Goal: Task Accomplishment & Management: Manage account settings

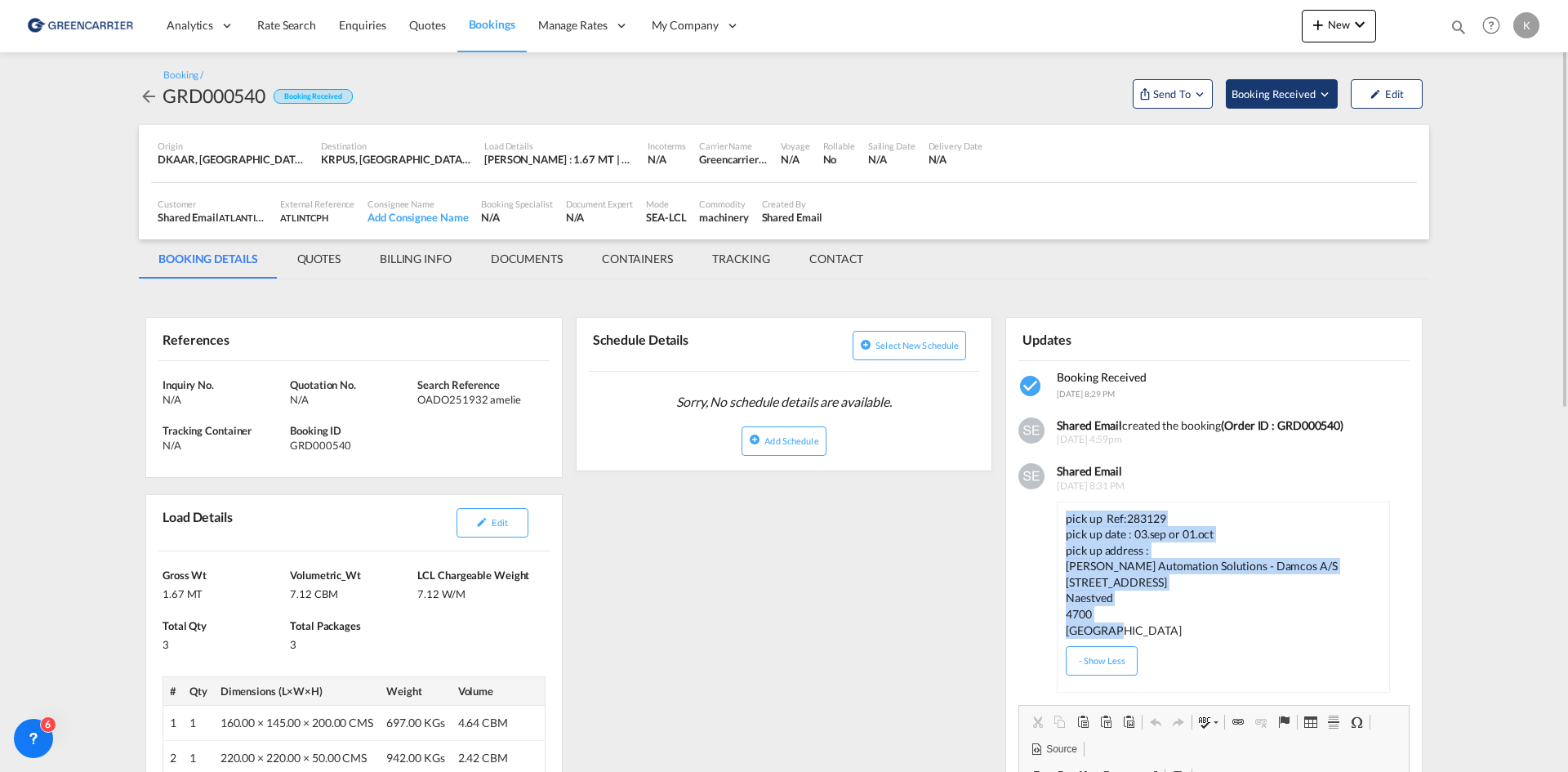
click at [1283, 97] on span "Booking Received" at bounding box center [1274, 94] width 86 height 17
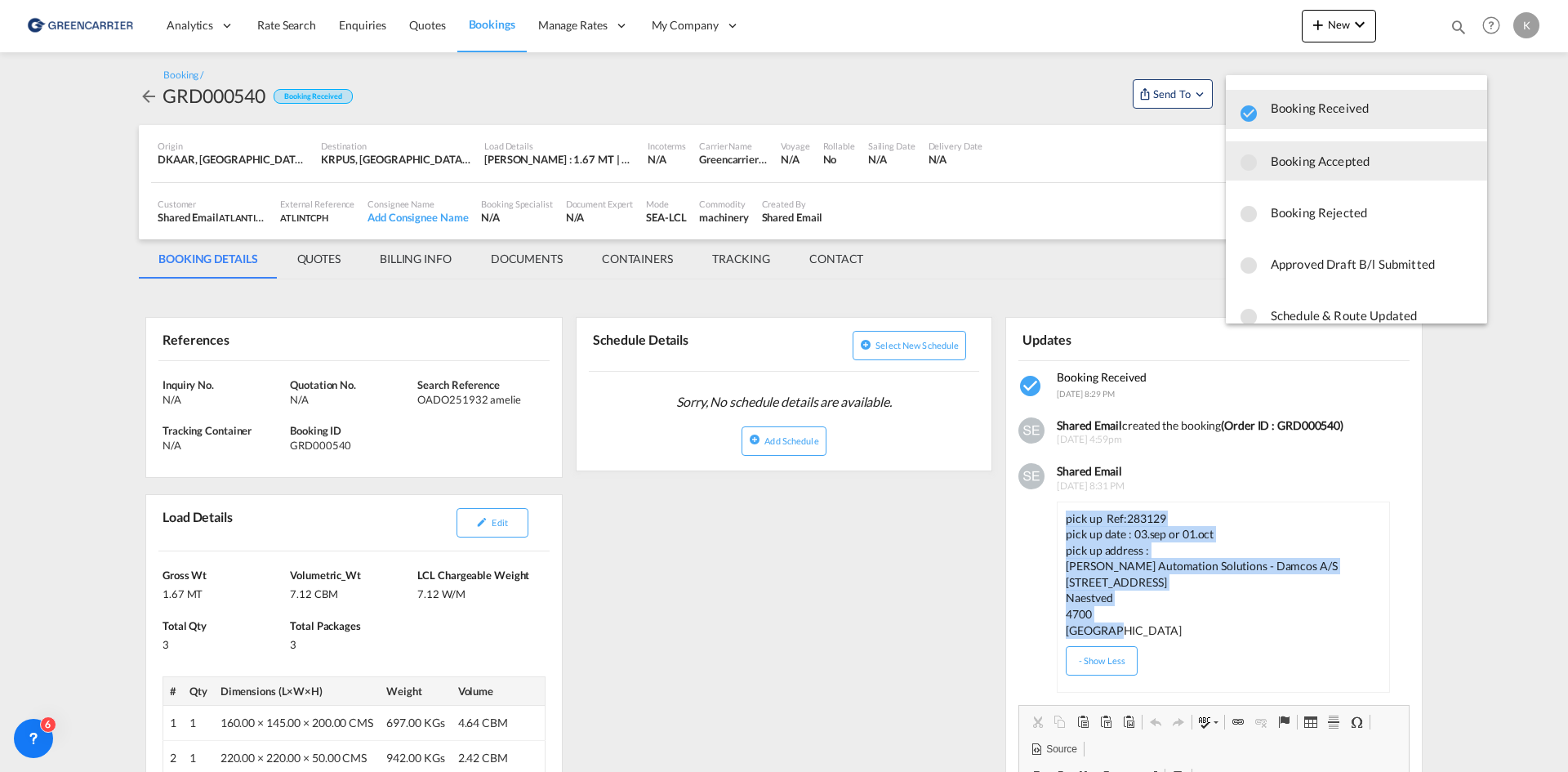
click at [1285, 163] on span "Booking Accepted" at bounding box center [1372, 161] width 203 height 29
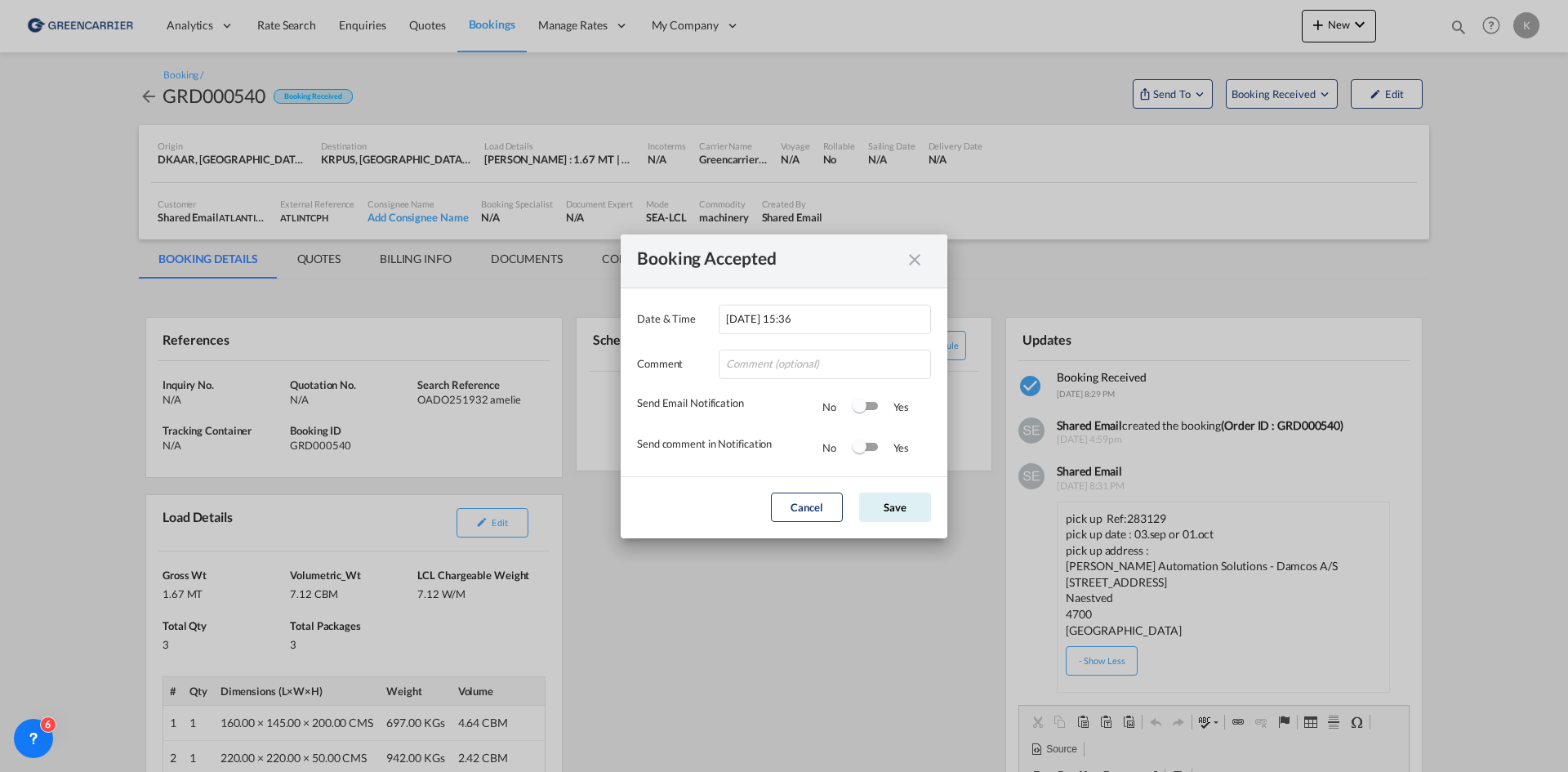
click at [888, 522] on md-dialog-actions "Cancel Save" at bounding box center [784, 508] width 327 height 62
click at [894, 506] on button "Save" at bounding box center [896, 508] width 72 height 29
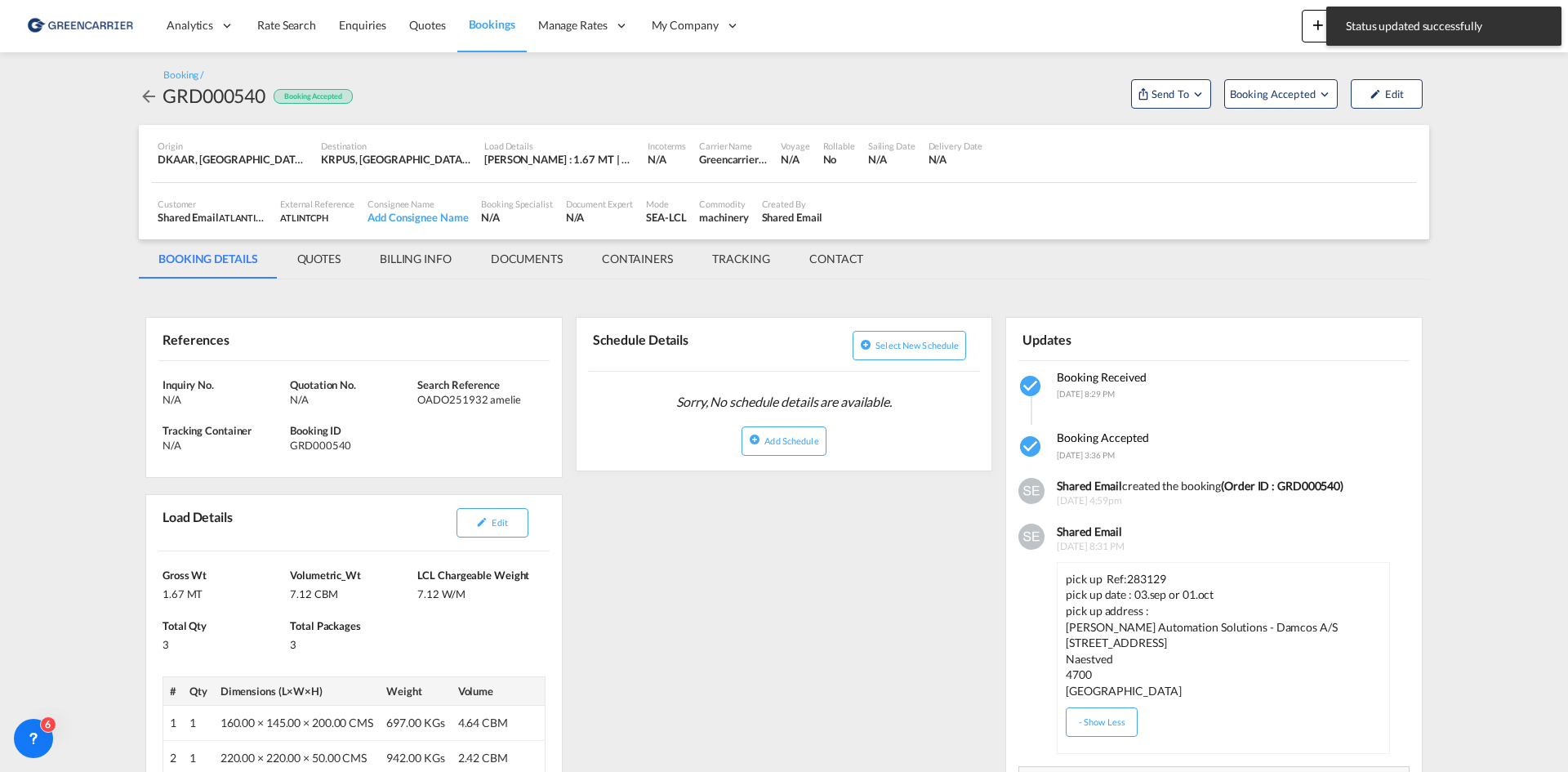
click at [149, 94] on md-icon "icon-arrow-left" at bounding box center [148, 97] width 20 height 20
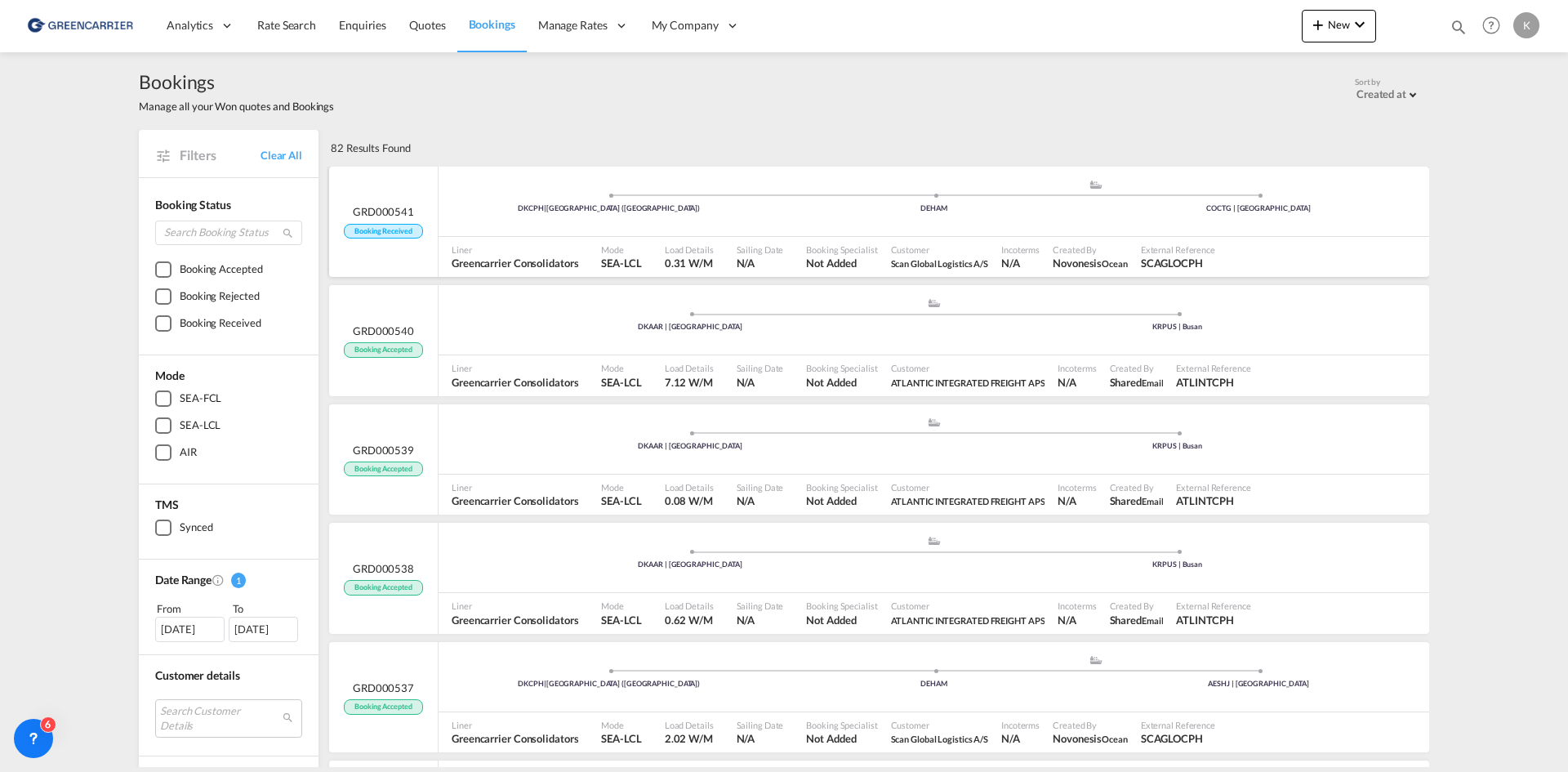
click at [1013, 223] on div "DKCPH | [GEOGRAPHIC_DATA] (Kobenhavn) .a{fill:#aaa8ad;} .a{fill:#aaa8ad;} DEHAM…" at bounding box center [933, 203] width 990 height 49
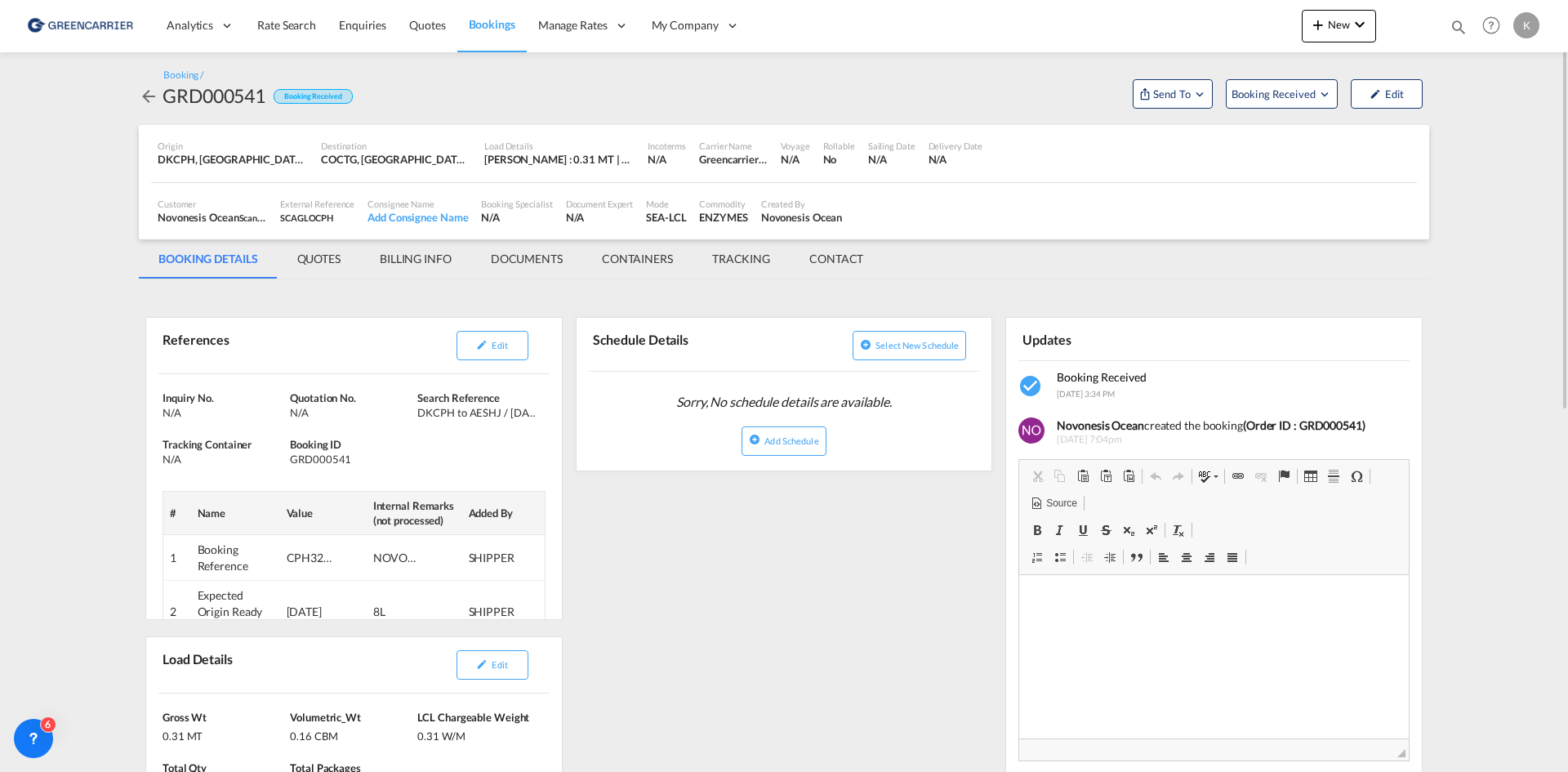
scroll to position [163, 0]
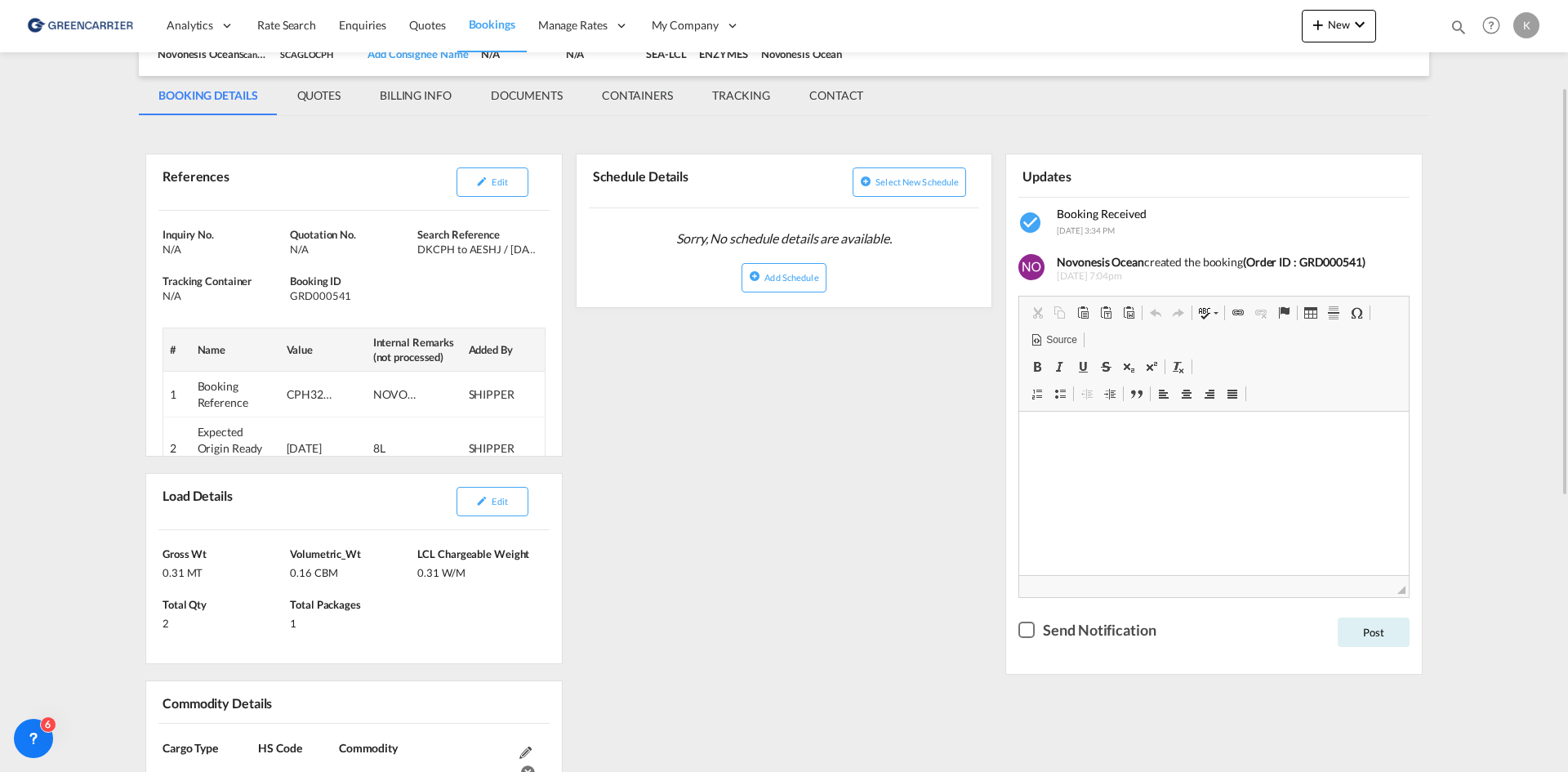
drag, startPoint x: 513, startPoint y: 508, endPoint x: 713, endPoint y: 453, distance: 207.4
click at [513, 508] on button "Edit" at bounding box center [493, 502] width 72 height 29
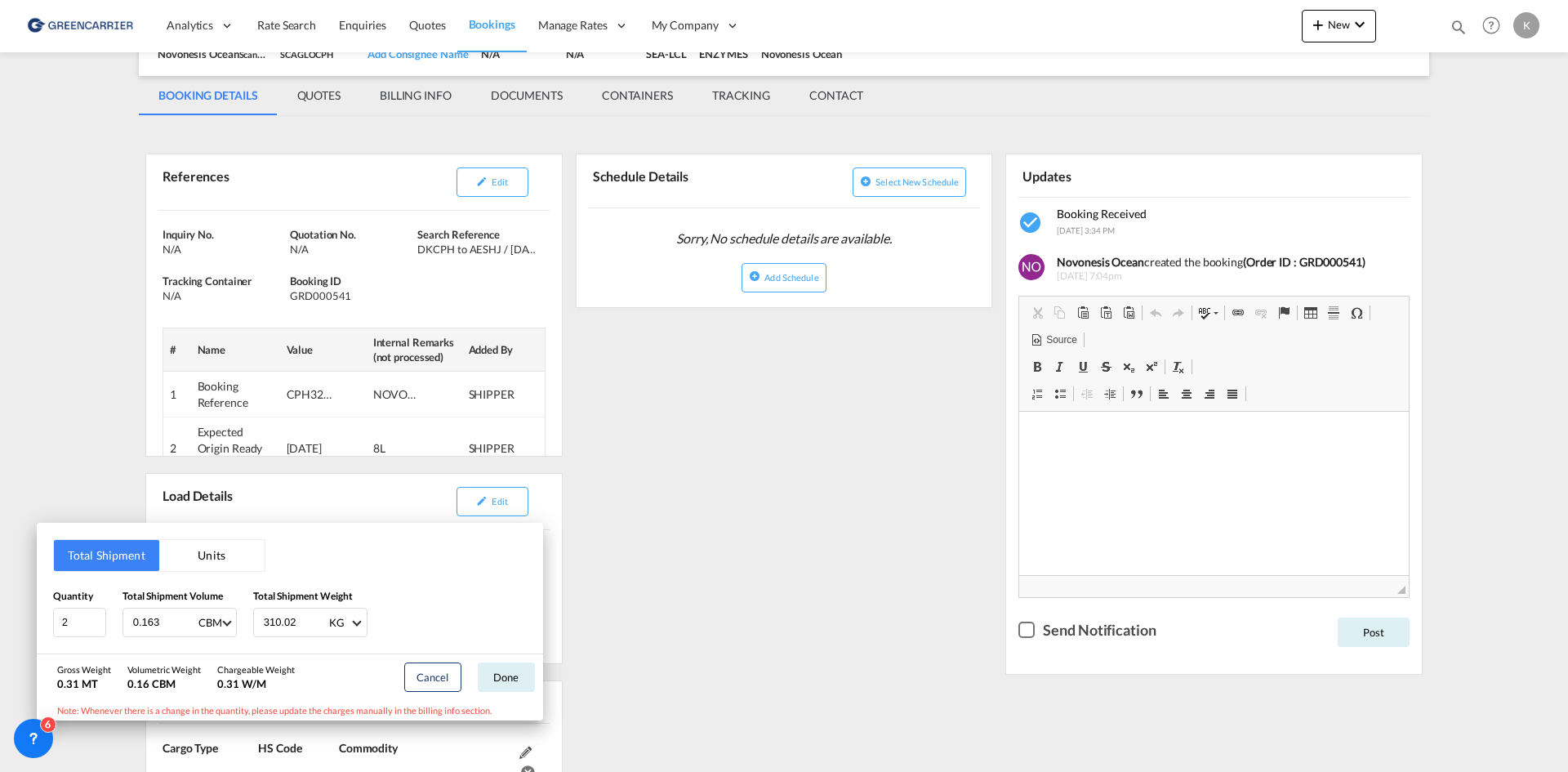
click at [869, 421] on div "Total Shipment Units Quantity 2 Total Shipment Volume 0.163 CBM CBM CFT Total S…" at bounding box center [784, 386] width 1568 height 772
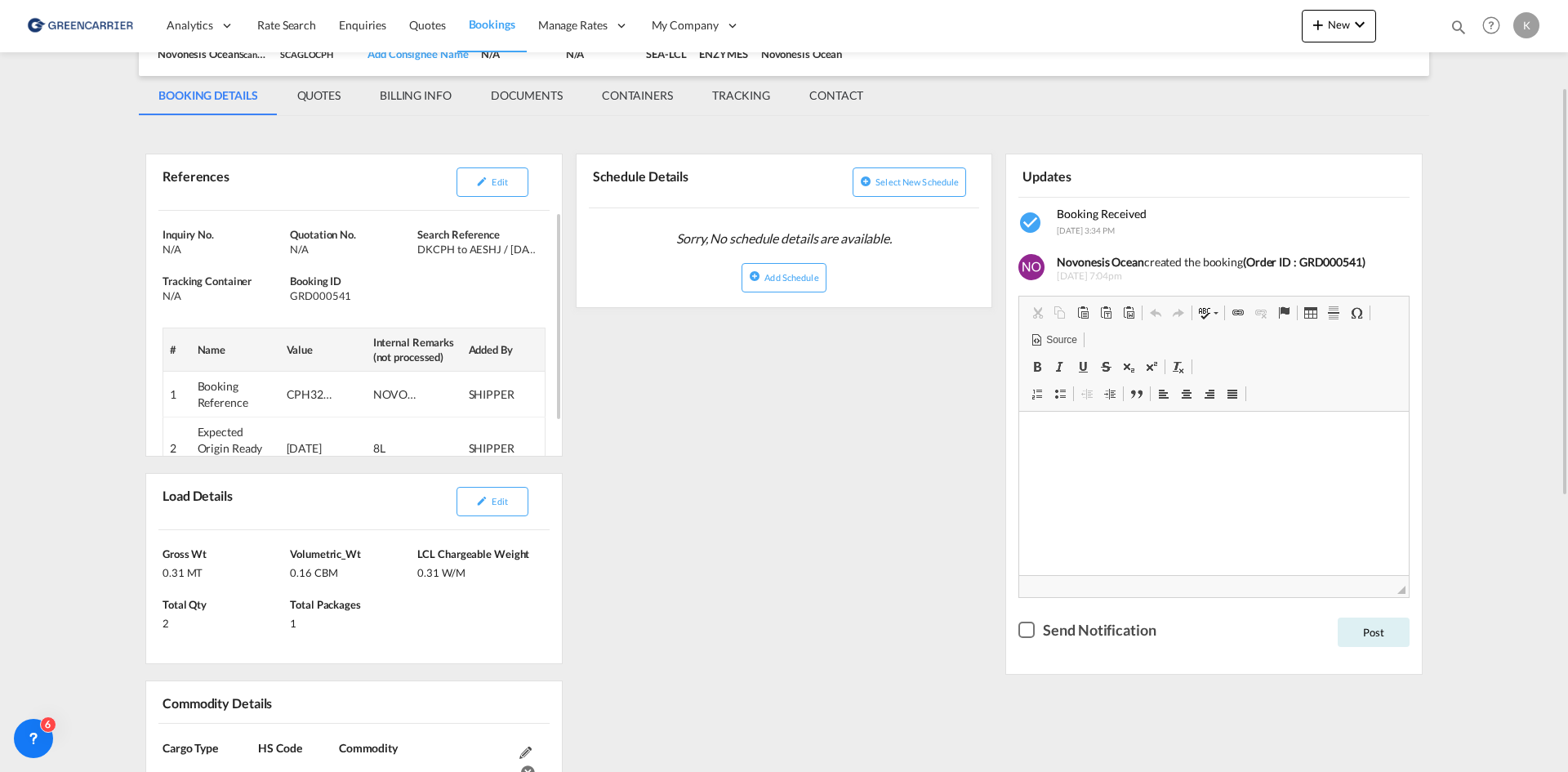
click at [308, 297] on div "GRD000541" at bounding box center [351, 295] width 123 height 15
click at [311, 298] on div "GRD000541" at bounding box center [351, 295] width 123 height 15
copy div "GRD000541"
click at [499, 188] on button "Edit" at bounding box center [493, 183] width 72 height 29
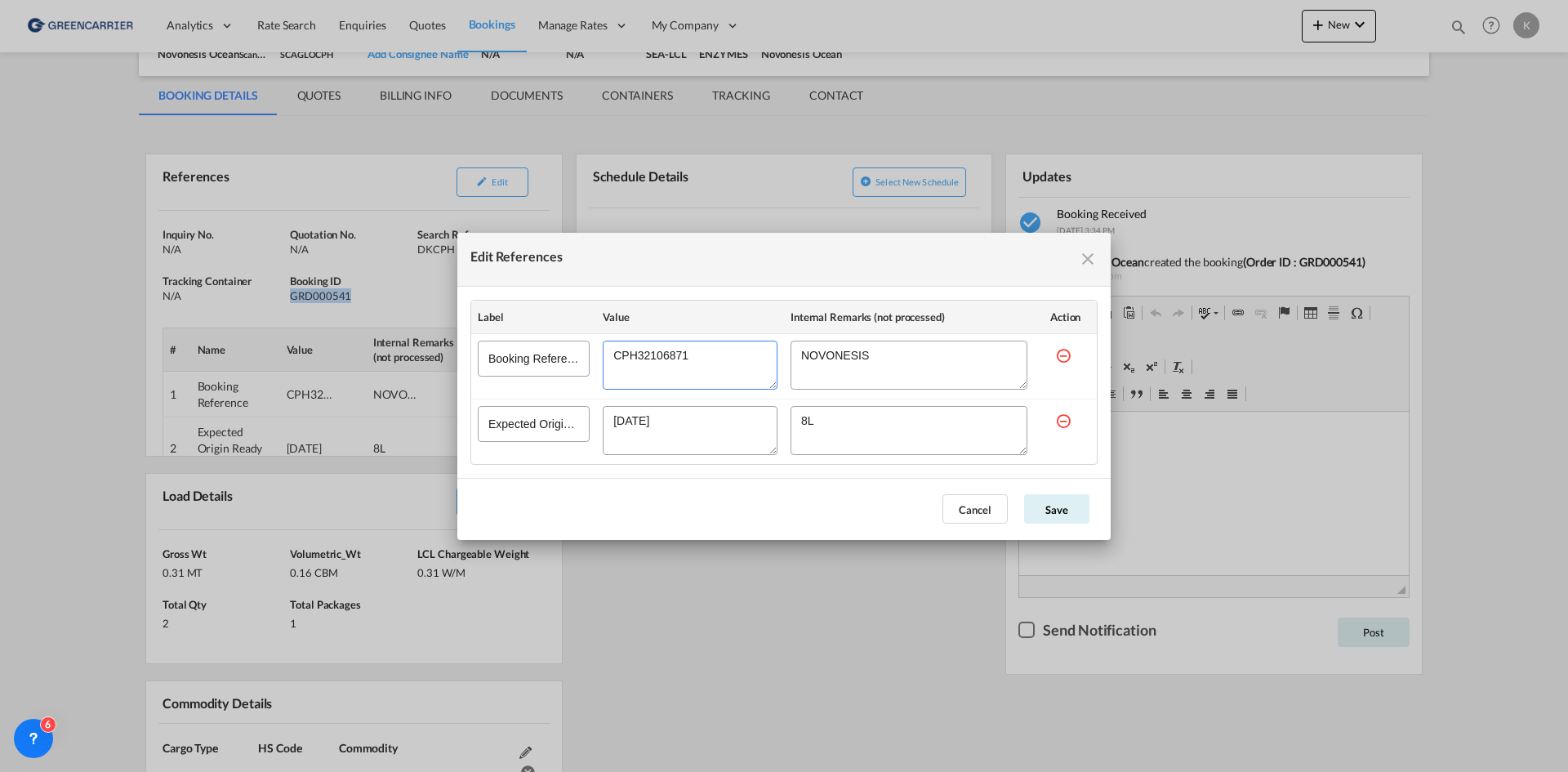
click at [653, 348] on textarea "Edit References" at bounding box center [690, 365] width 175 height 49
click at [1078, 264] on md-icon "icon-close fg-AAA8AD cursor" at bounding box center [1088, 259] width 20 height 20
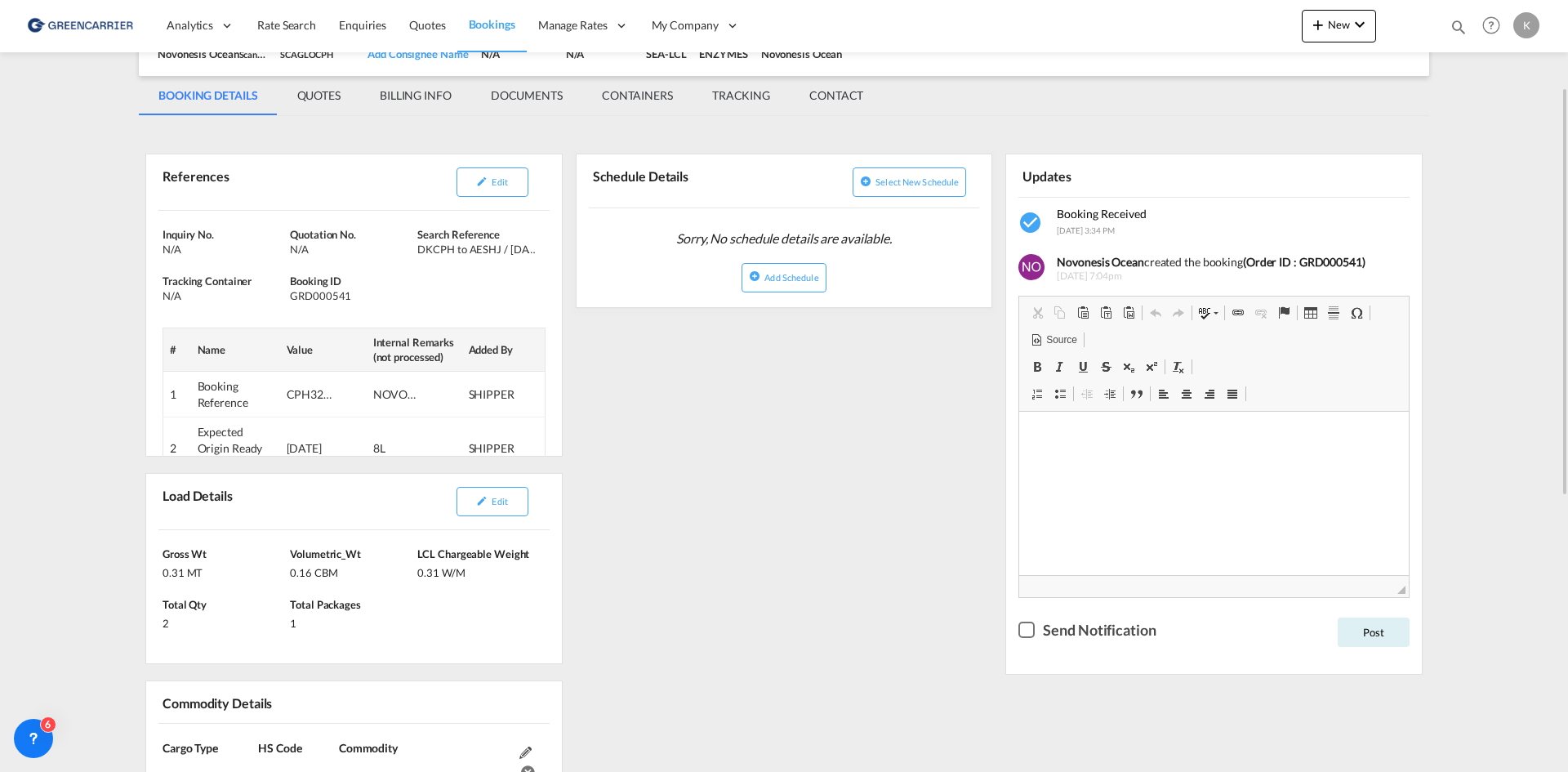
scroll to position [0, 0]
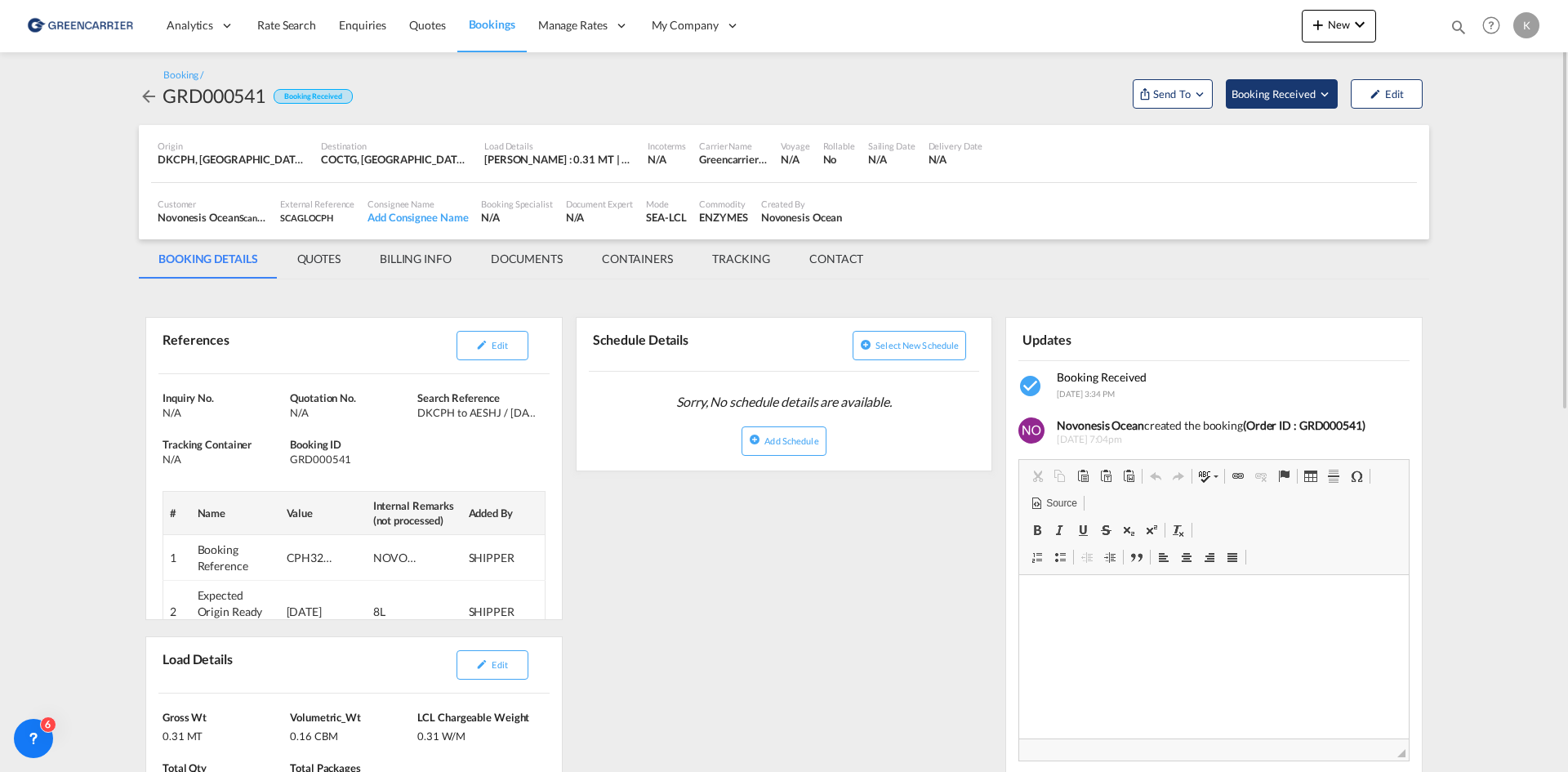
click at [1309, 93] on span "Booking Received" at bounding box center [1274, 94] width 86 height 17
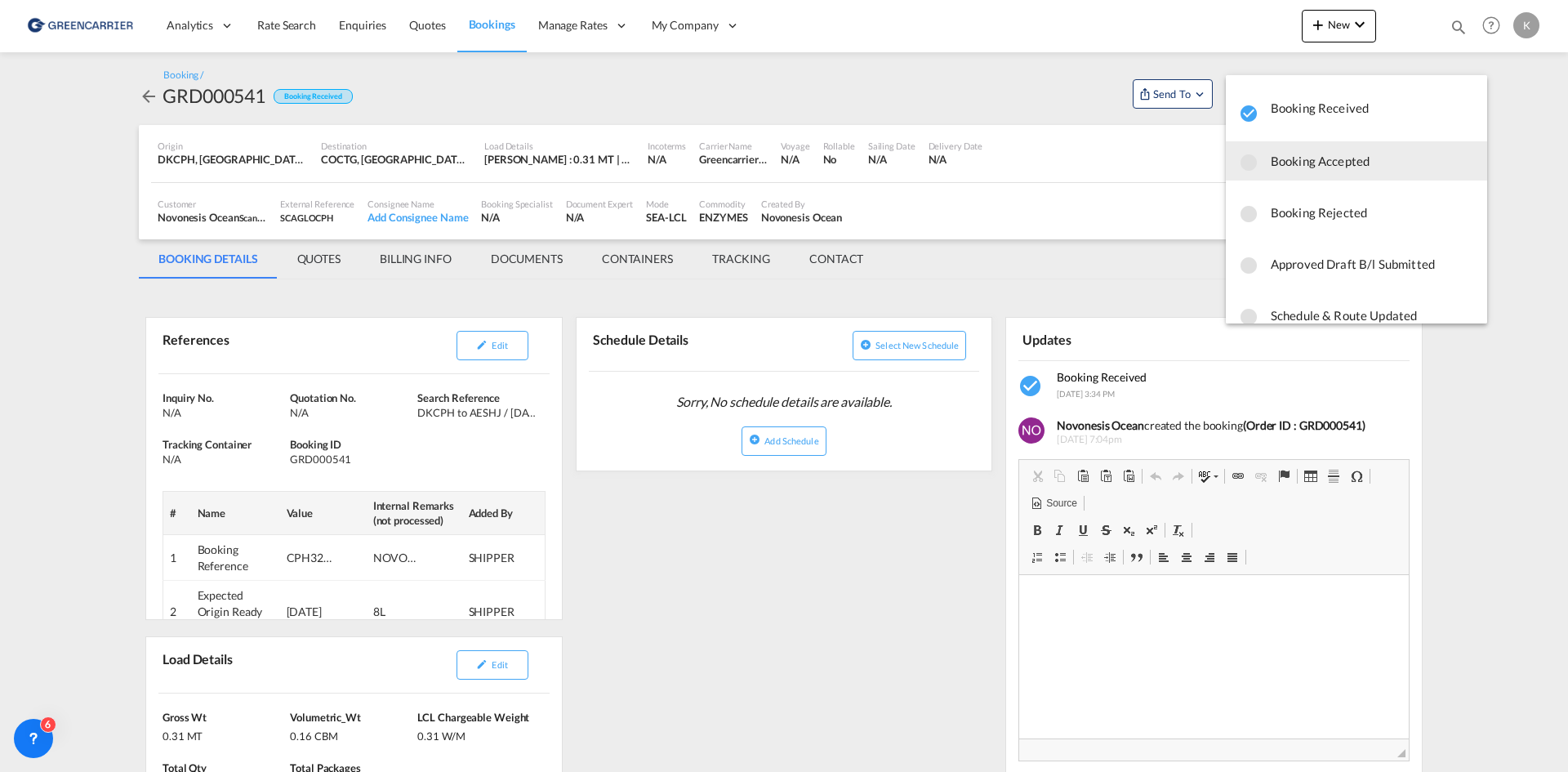
click at [1286, 155] on span "Booking Accepted" at bounding box center [1372, 161] width 203 height 29
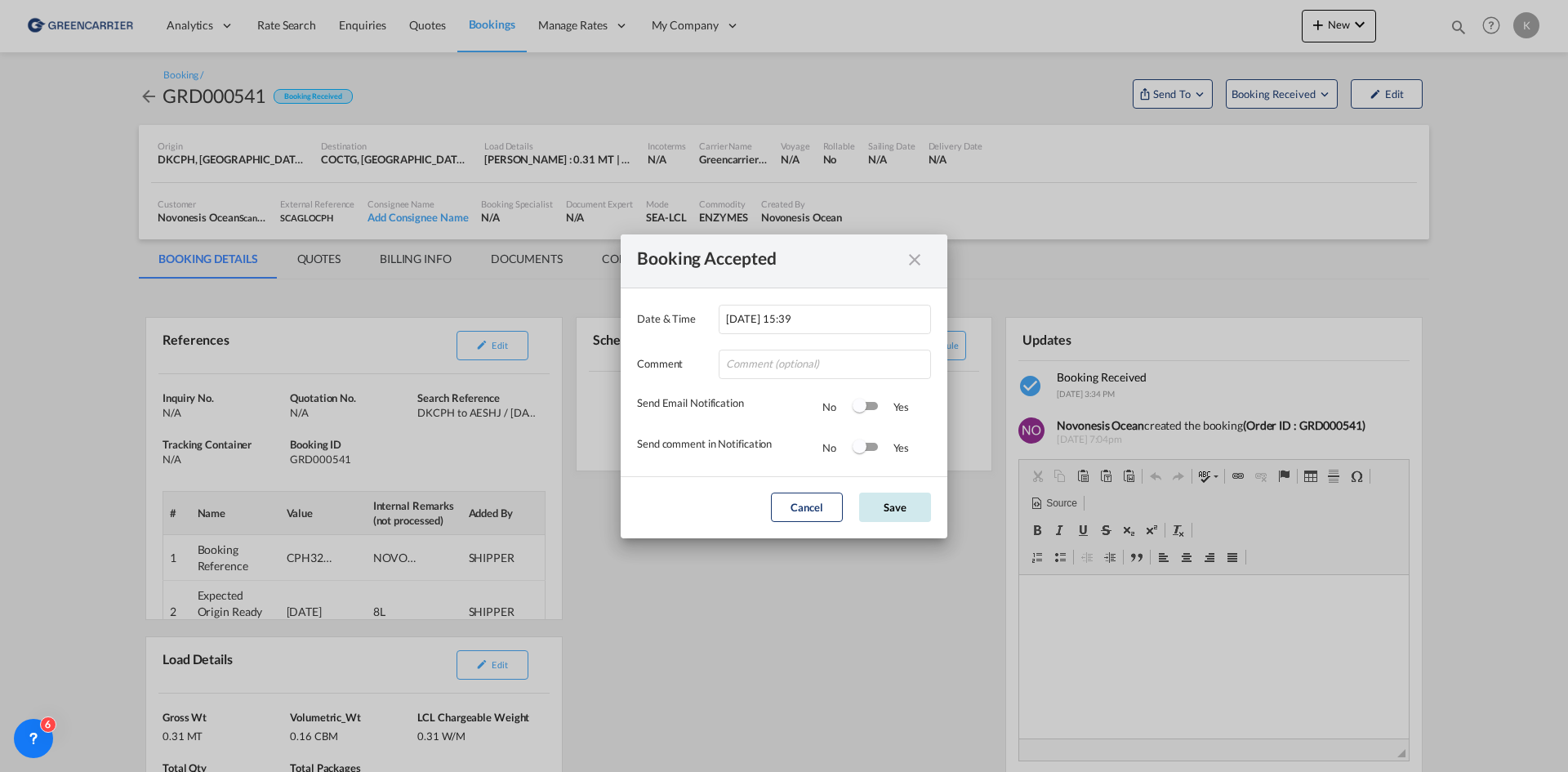
click at [898, 503] on button "Save" at bounding box center [896, 508] width 72 height 29
